Goal: Task Accomplishment & Management: Complete application form

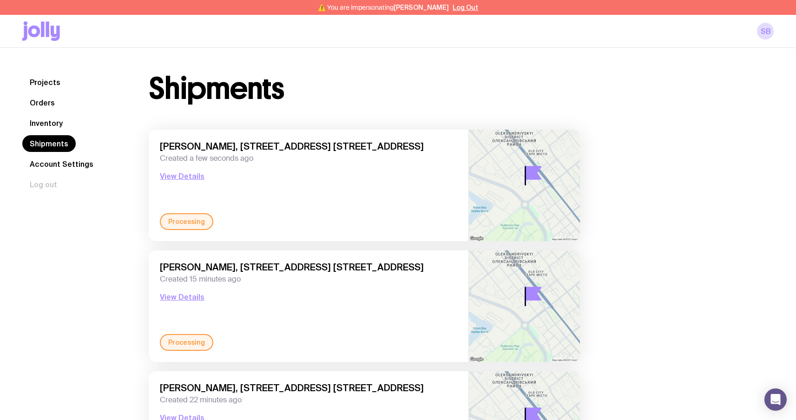
click at [69, 102] on nav "Projects Orders Inventory Shipments Account Settings Log out" at bounding box center [74, 133] width 104 height 119
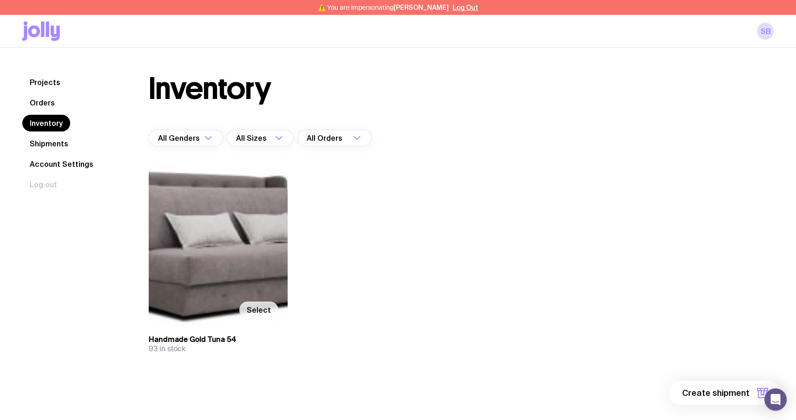
click at [261, 314] on span "Select" at bounding box center [259, 309] width 24 height 9
click at [0, 0] on input "Select" at bounding box center [0, 0] width 0 height 0
click at [735, 394] on span "1 item" at bounding box center [737, 392] width 23 height 11
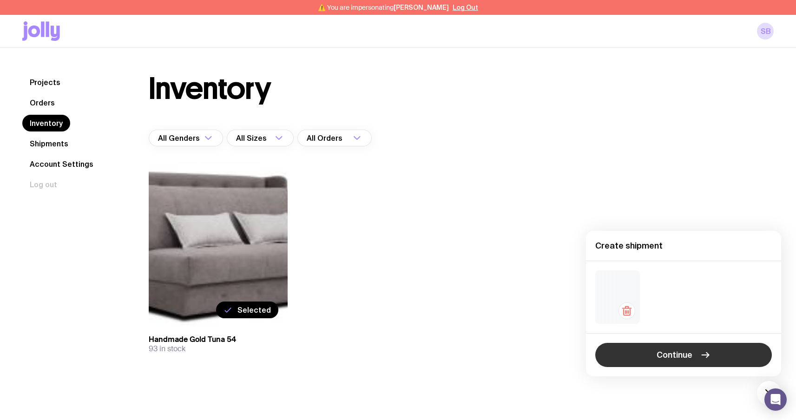
click at [710, 350] on button "Continue" at bounding box center [683, 355] width 177 height 24
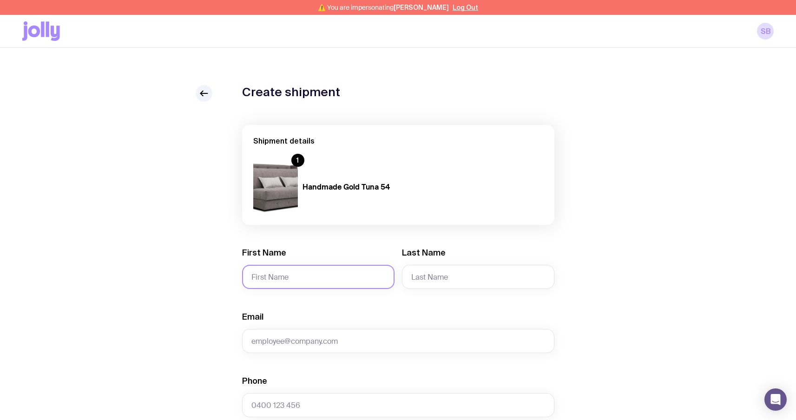
click at [342, 272] on input "First Name" at bounding box center [318, 277] width 152 height 24
type input "Serhii"
type input "Brykov"
type input "sergbrikov@gmail.com"
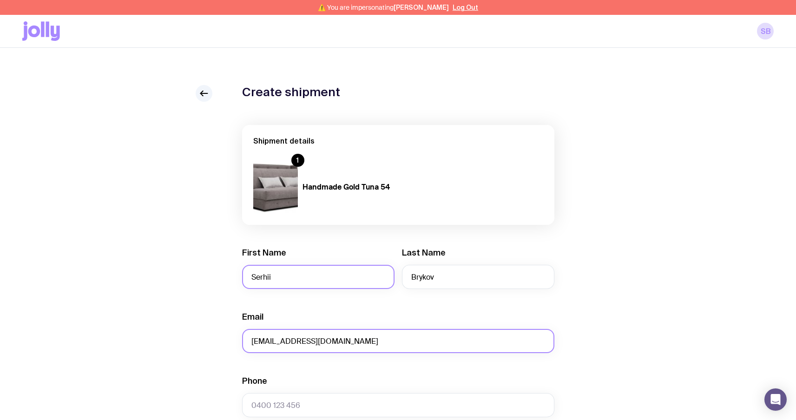
type input "0664130449"
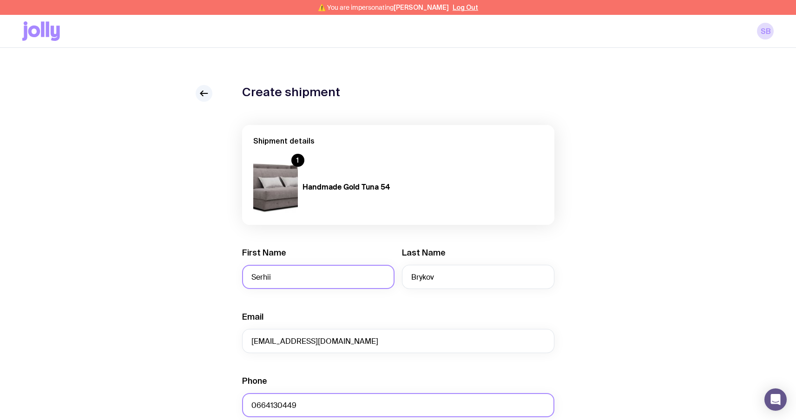
type input "test"
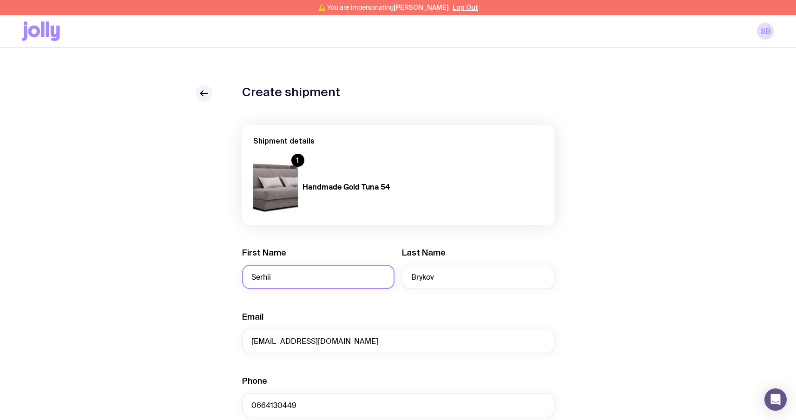
type input "Sviatoho Mykolaia St 67, apt. 14"
type input "Zaporizhzhia"
type input "6900"
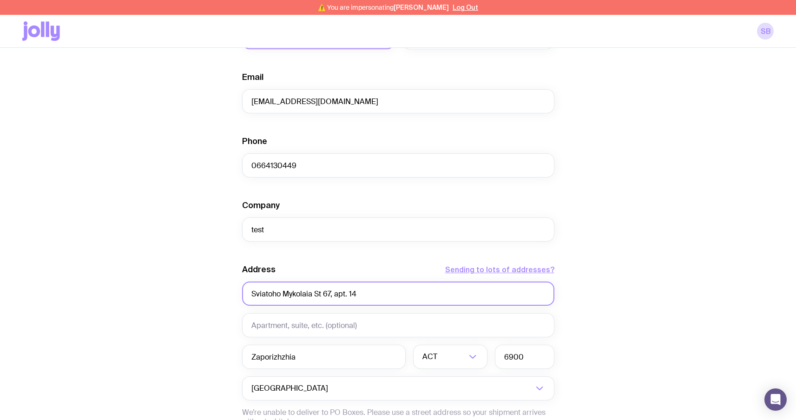
scroll to position [372, 0]
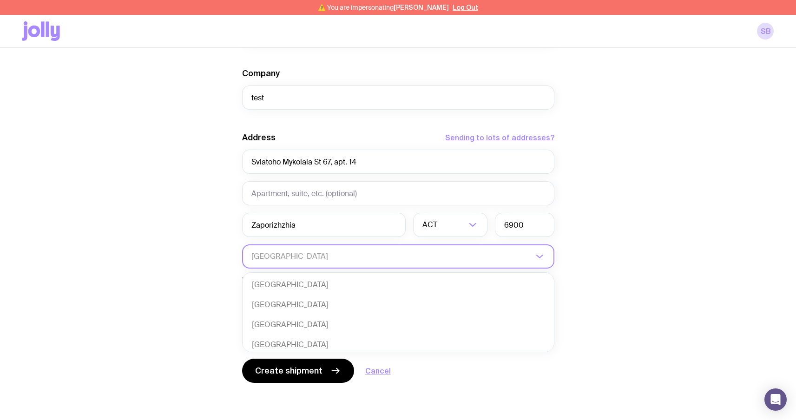
click at [369, 258] on input "Search for option" at bounding box center [392, 256] width 282 height 24
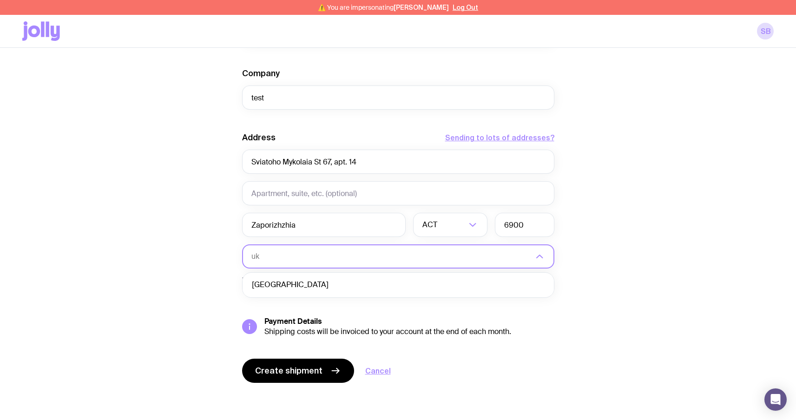
type input "uk"
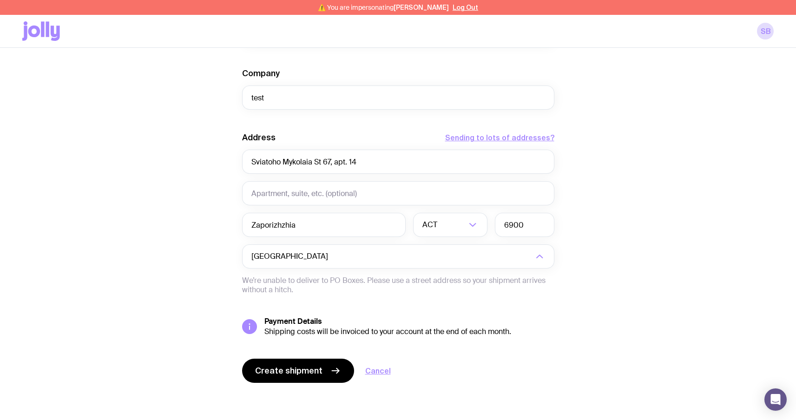
click at [319, 299] on form "Shipment details 1 Handmade Gold Tuna 54 First Name Serhii Last Name Brykov Ema…" at bounding box center [398, 68] width 312 height 630
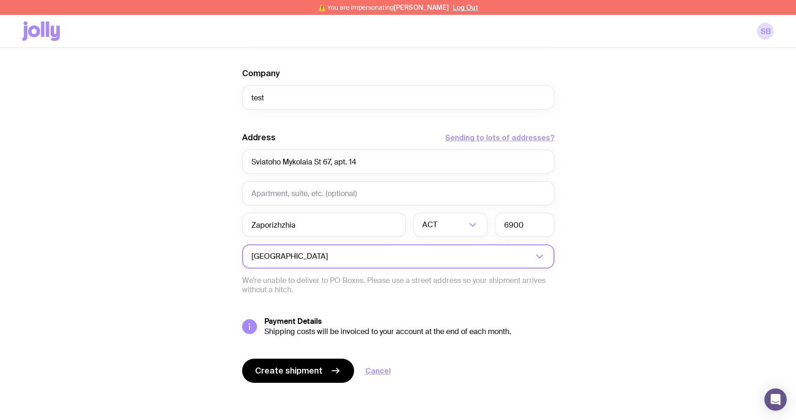
click at [333, 255] on input "Search for option" at bounding box center [431, 256] width 203 height 24
click at [307, 281] on li "Ukraine" at bounding box center [398, 285] width 311 height 20
type input "uk"
click at [520, 223] on input "6900" at bounding box center [524, 225] width 59 height 24
type input "69000"
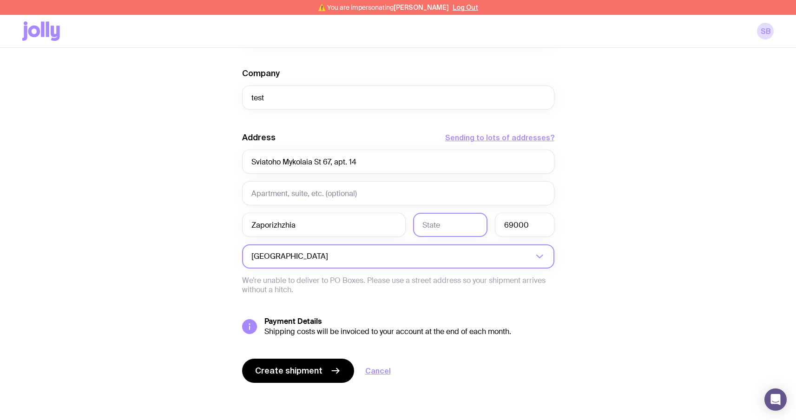
click at [449, 228] on input "text" at bounding box center [450, 225] width 74 height 24
paste input "Zaporiz'ka oblast"
type input "Zaporiz'ka oblast"
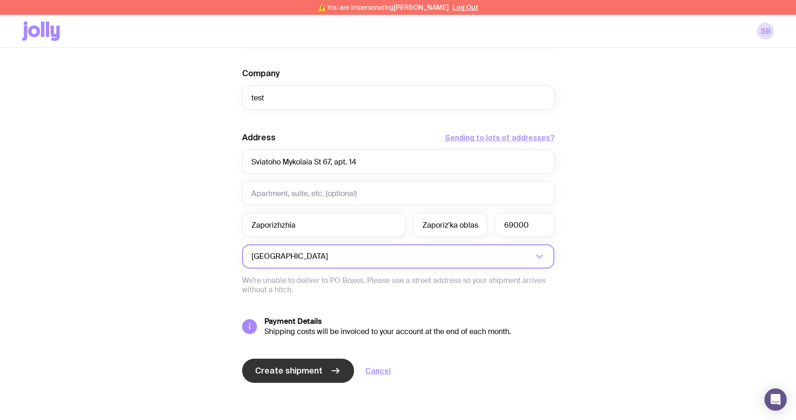
click at [281, 377] on button "Create shipment" at bounding box center [298, 371] width 112 height 24
